Goal: Find specific page/section: Find specific page/section

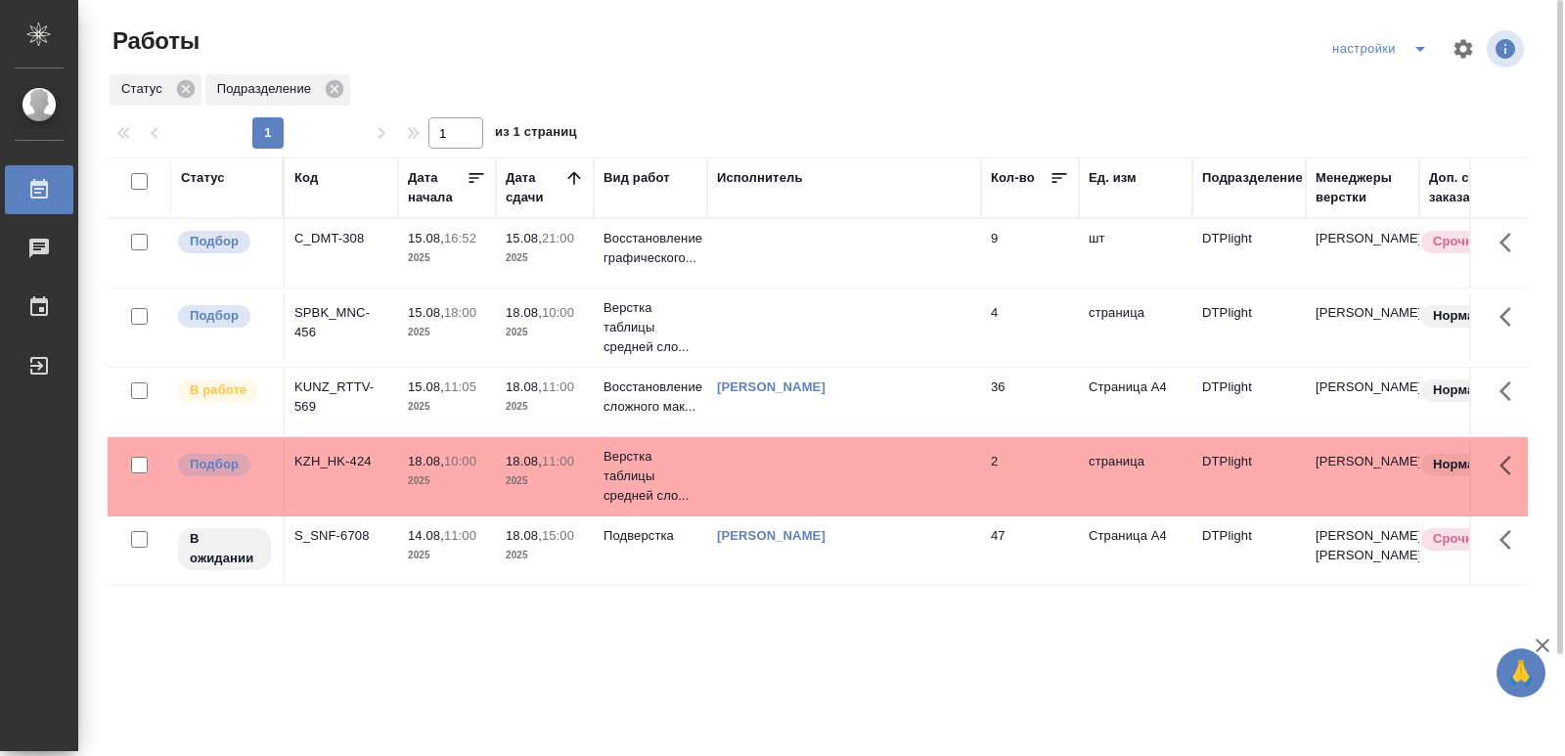
click at [327, 248] on div "S_SNF-6708" at bounding box center [341, 239] width 94 height 20
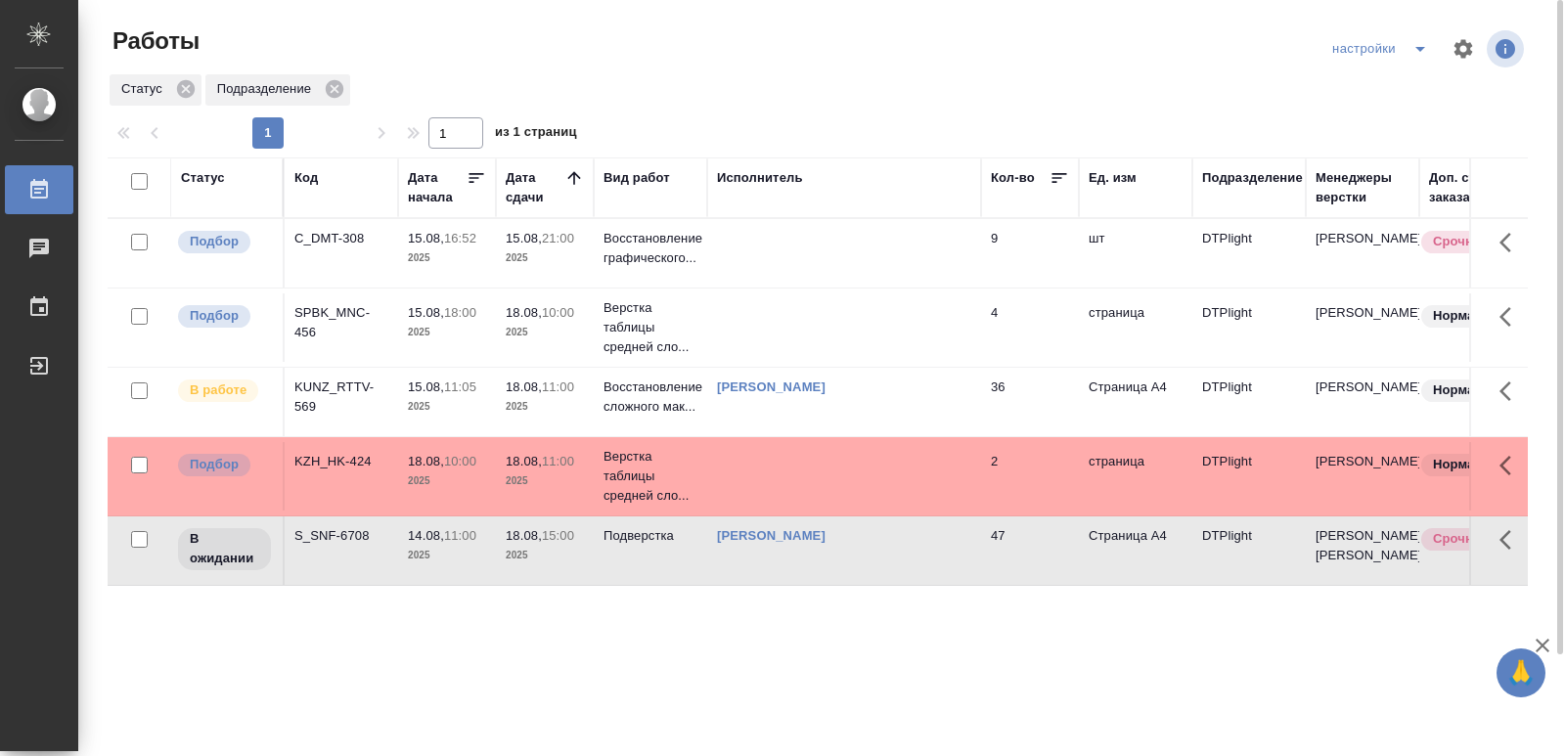
click at [327, 248] on div "S_SNF-6708" at bounding box center [341, 239] width 94 height 20
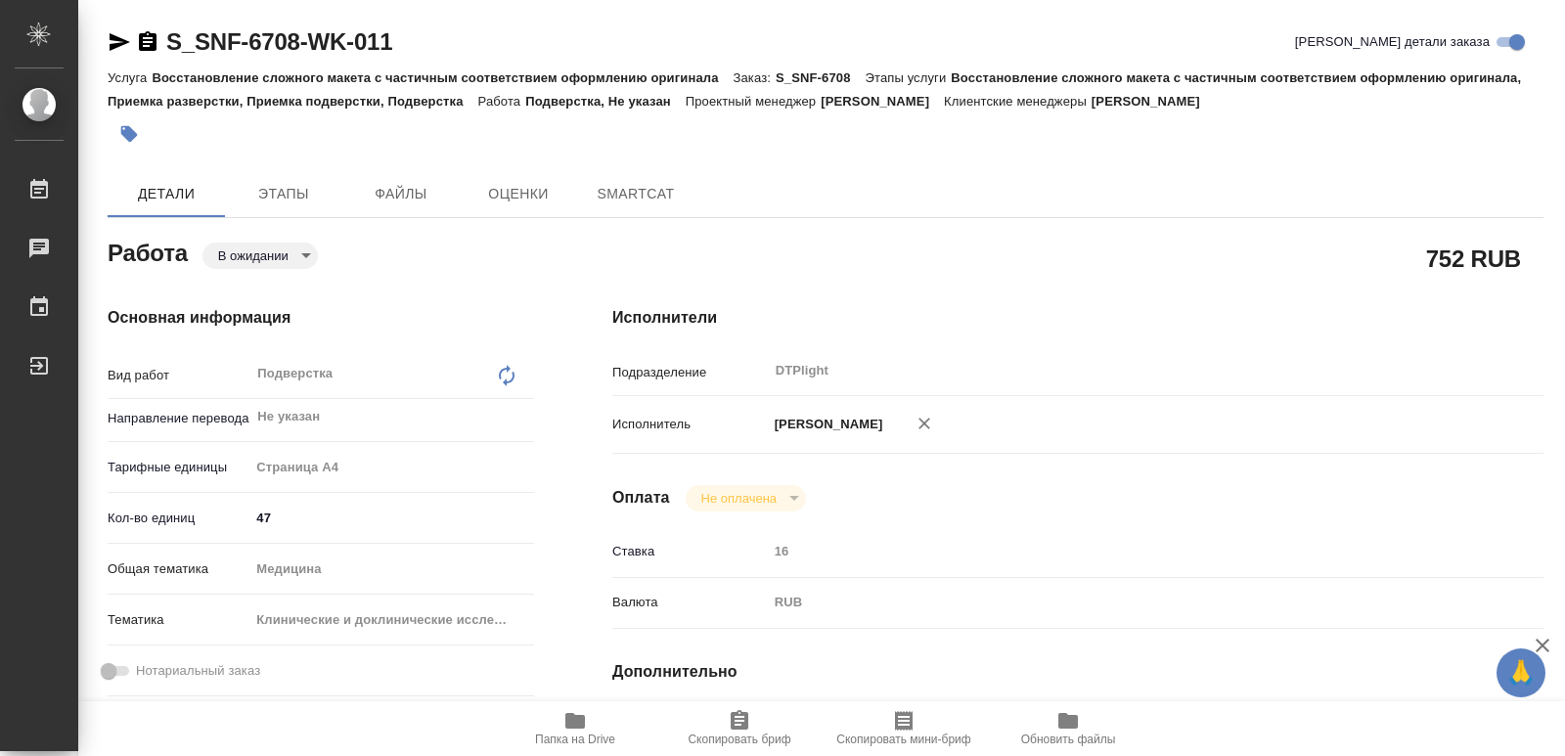
type textarea "x"
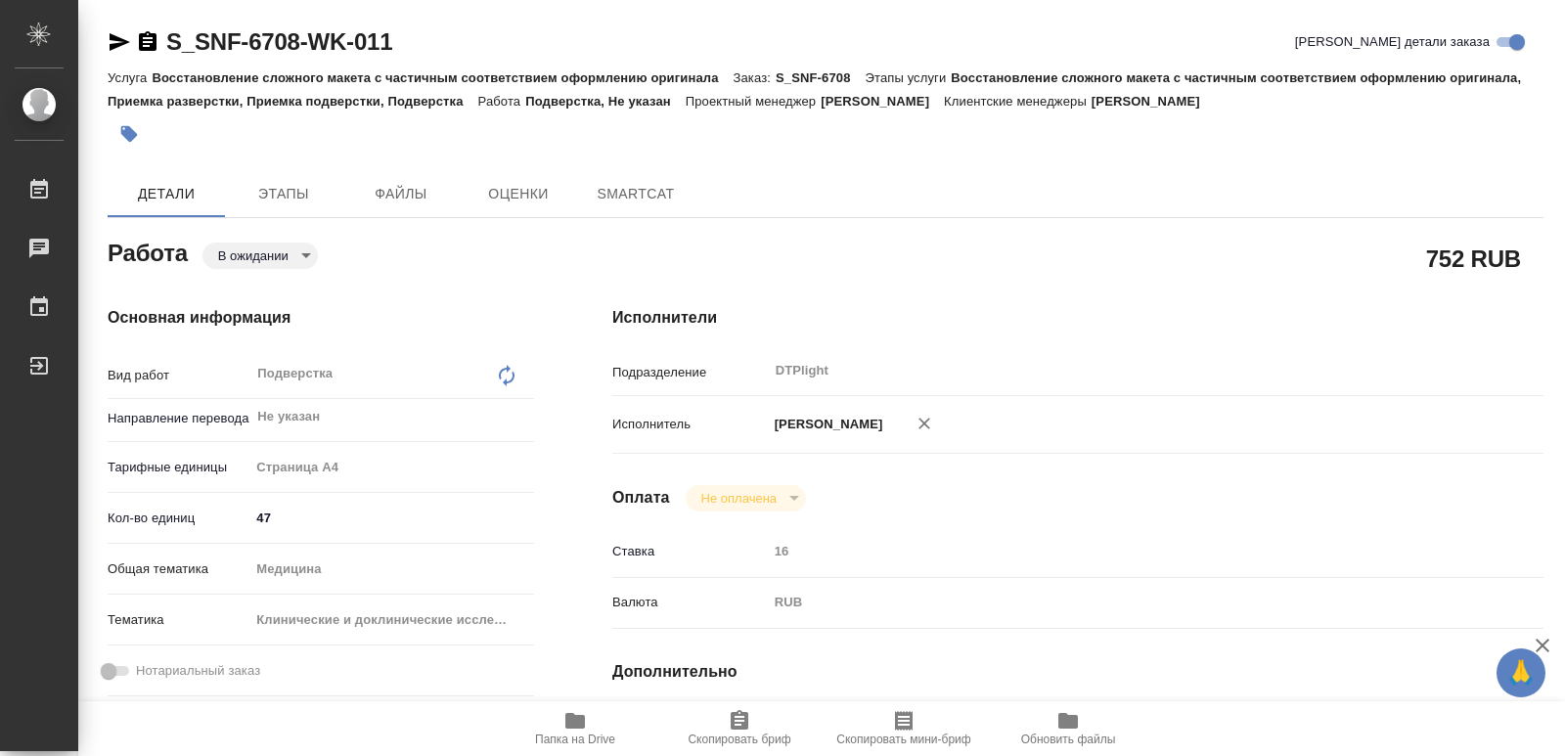
type textarea "x"
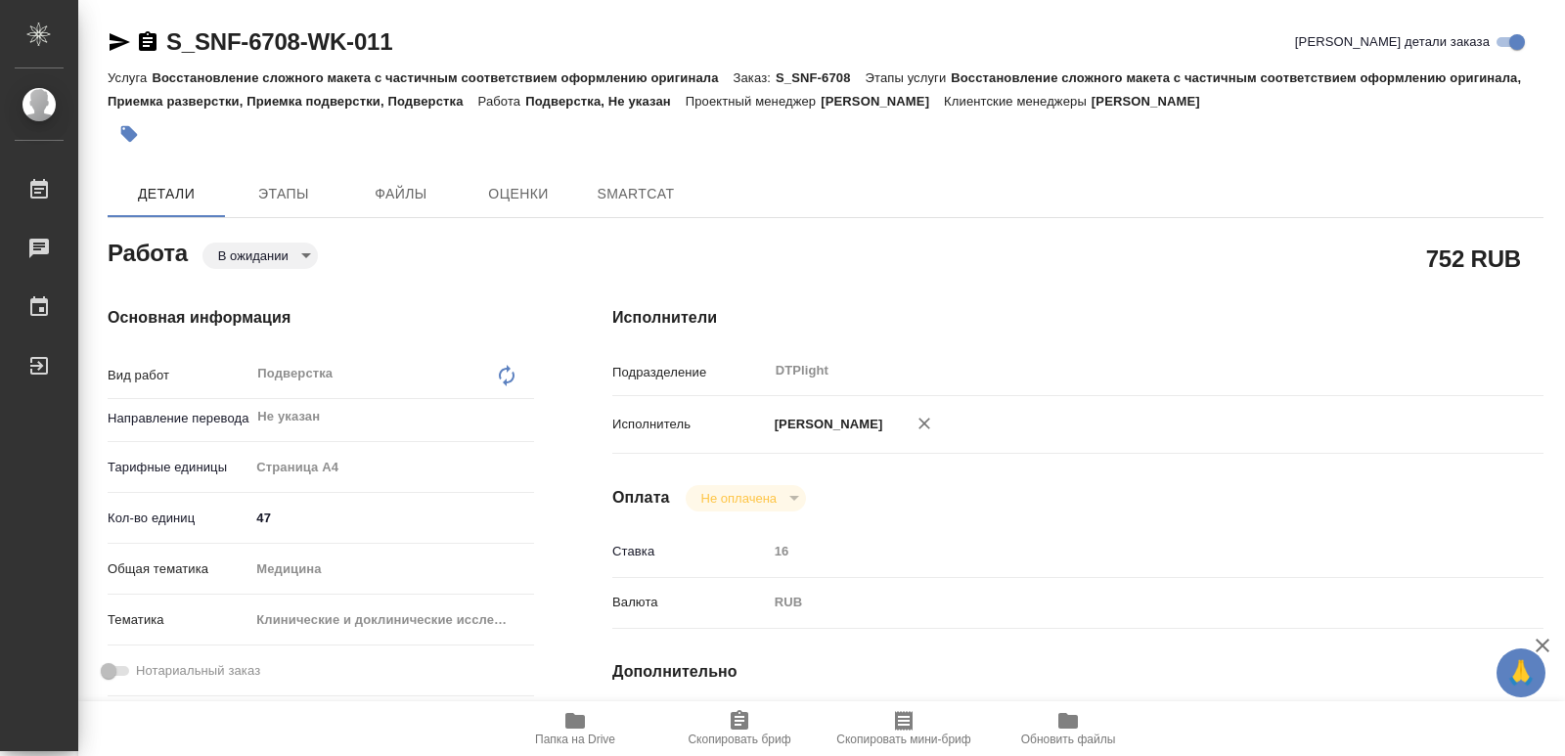
type textarea "x"
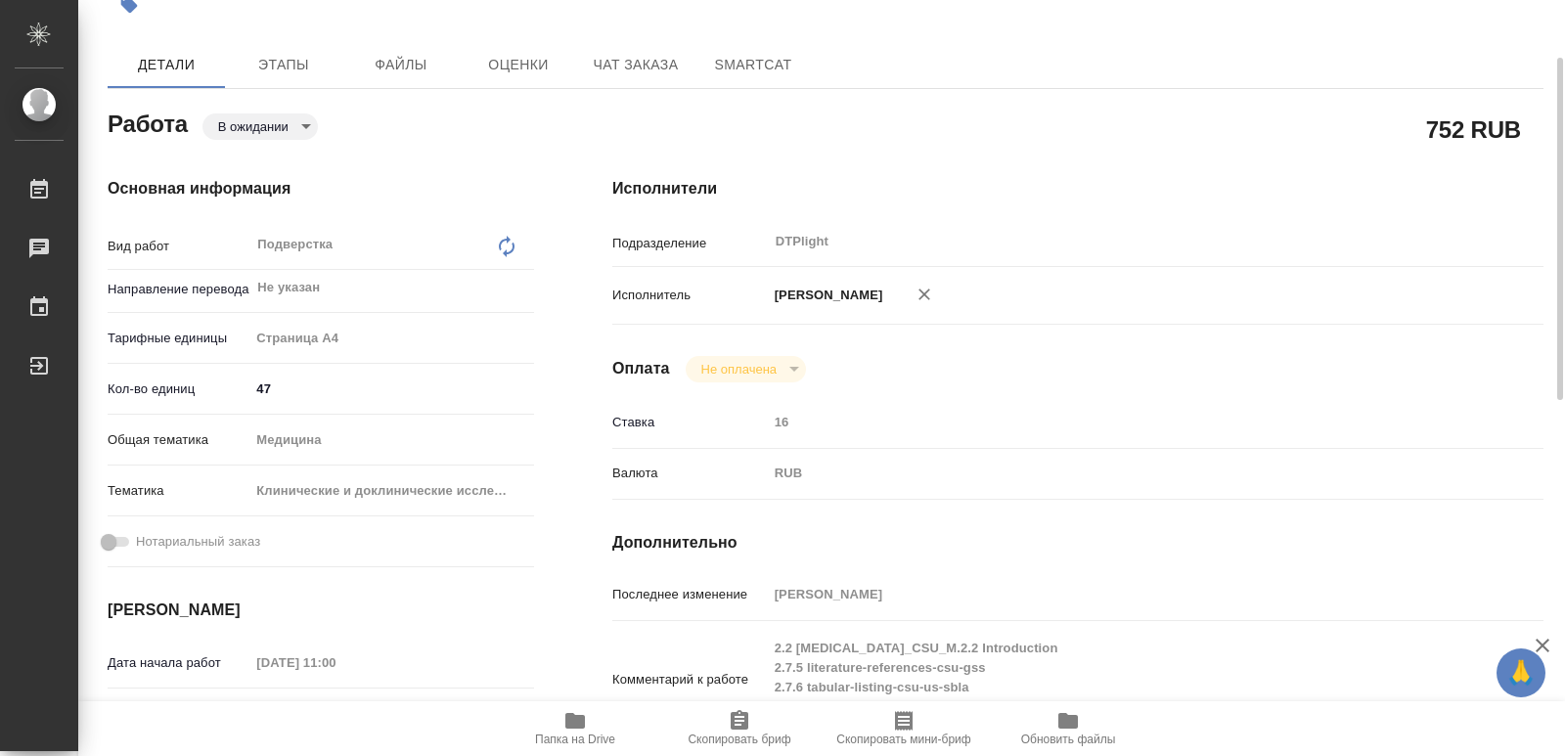
type textarea "x"
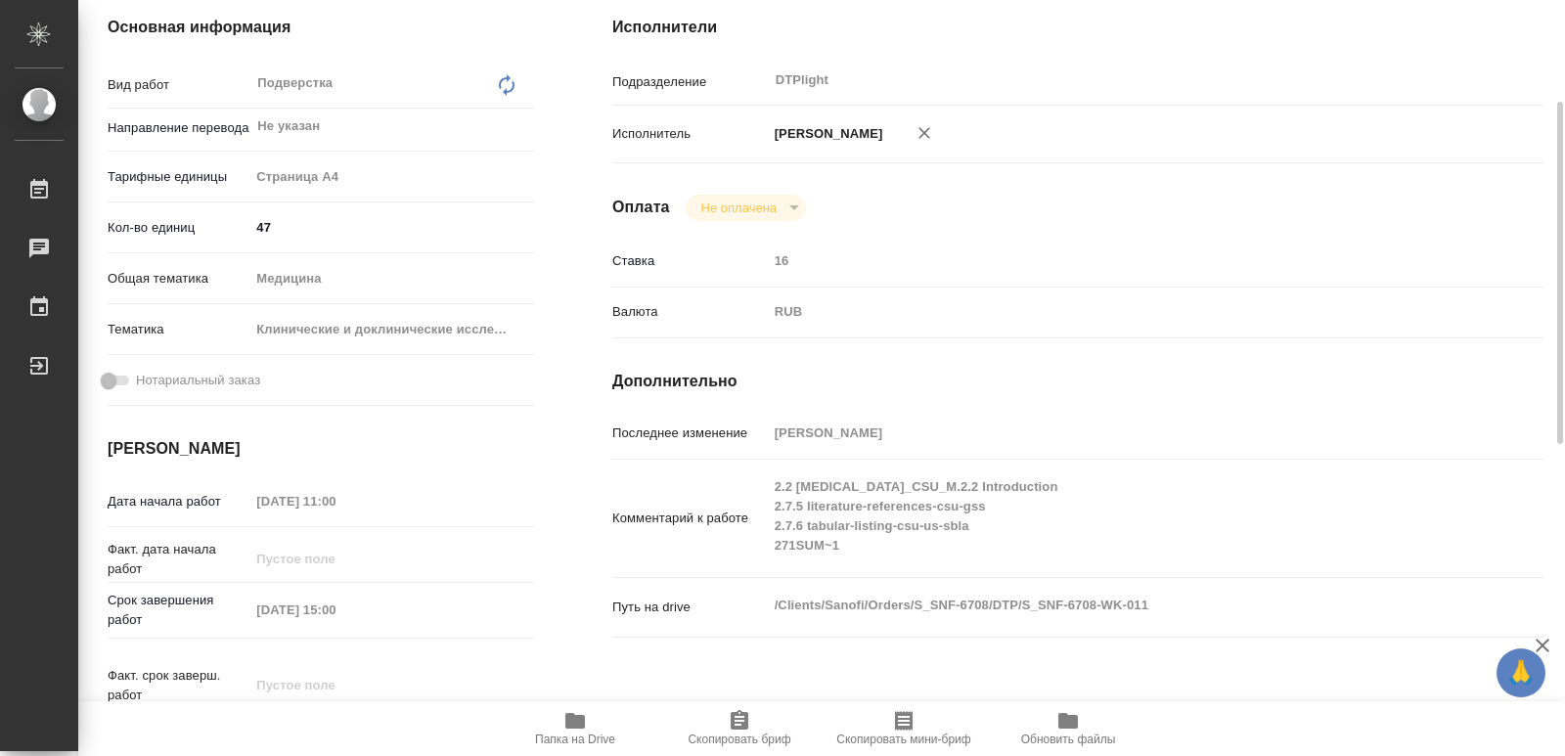
scroll to position [330, 0]
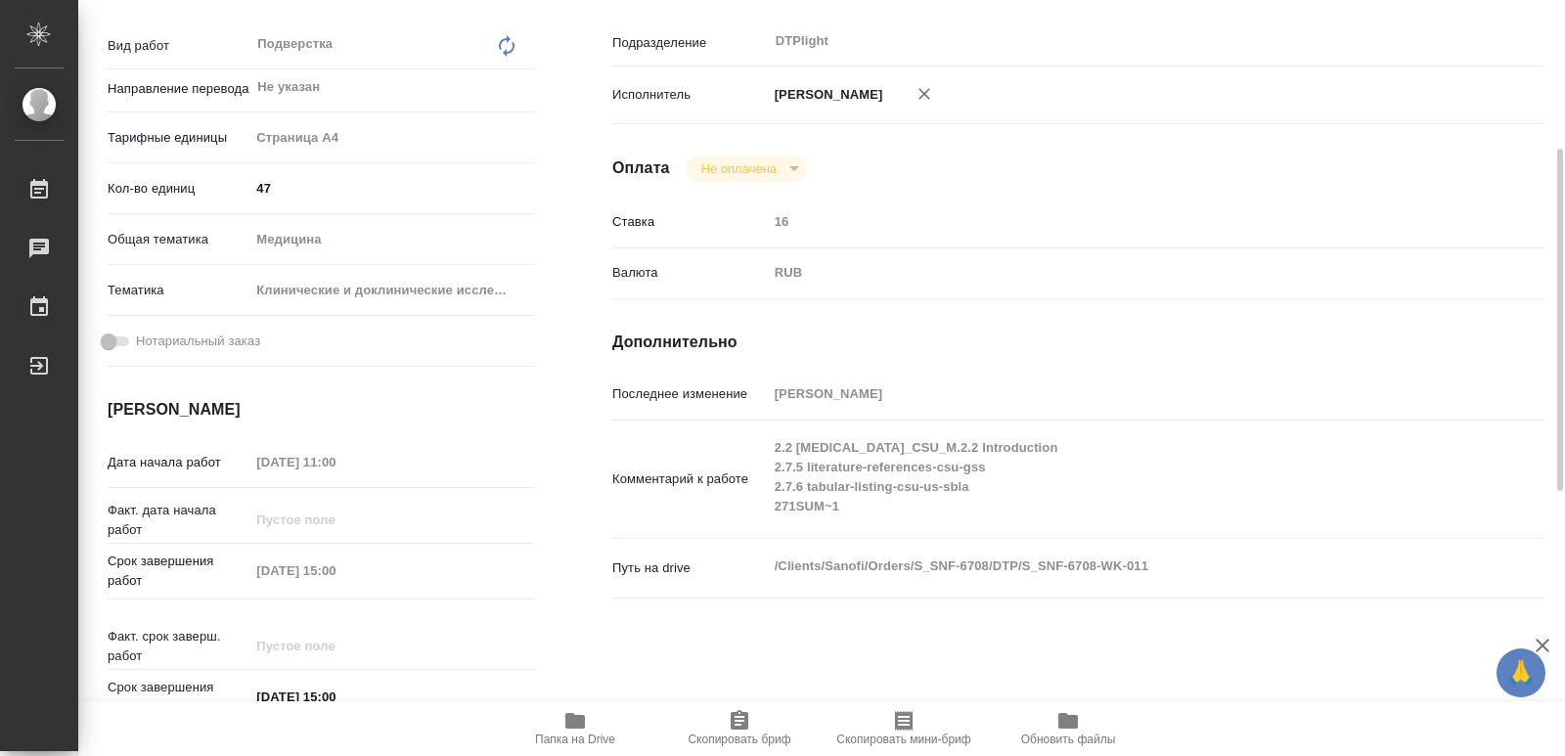
type textarea "x"
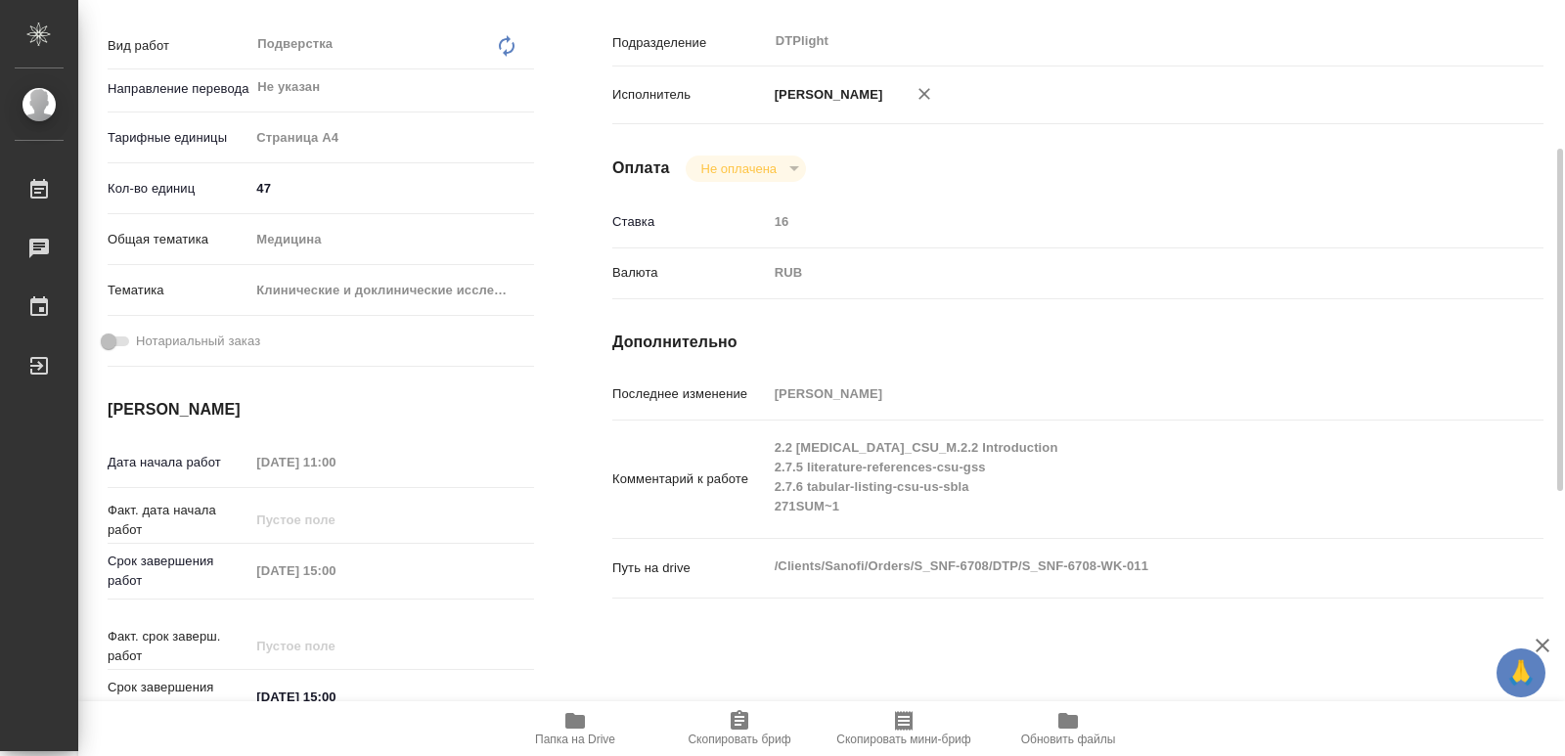
click at [578, 740] on span "Папка на Drive" at bounding box center [575, 740] width 80 height 14
